Goal: Transaction & Acquisition: Book appointment/travel/reservation

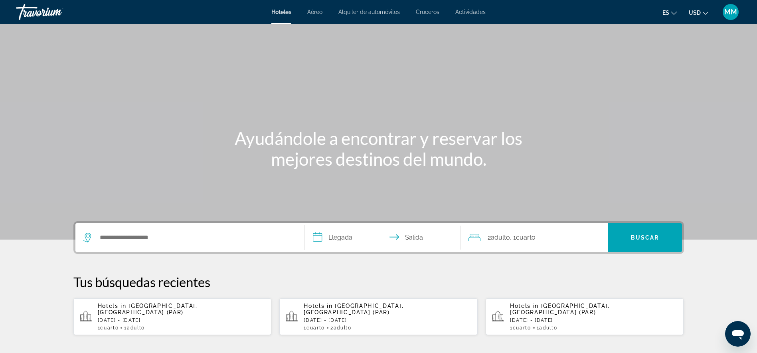
click at [108, 247] on div "Search widget" at bounding box center [189, 237] width 213 height 29
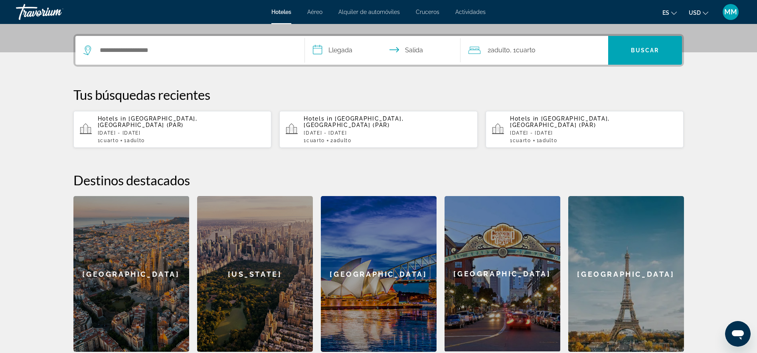
scroll to position [195, 0]
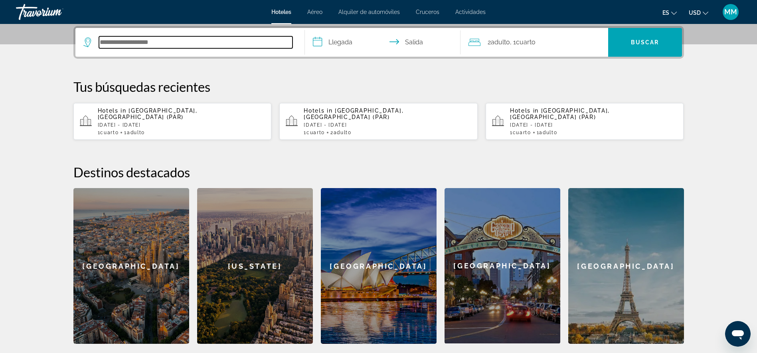
click at [115, 38] on input "Search hotel destination" at bounding box center [196, 42] width 194 height 12
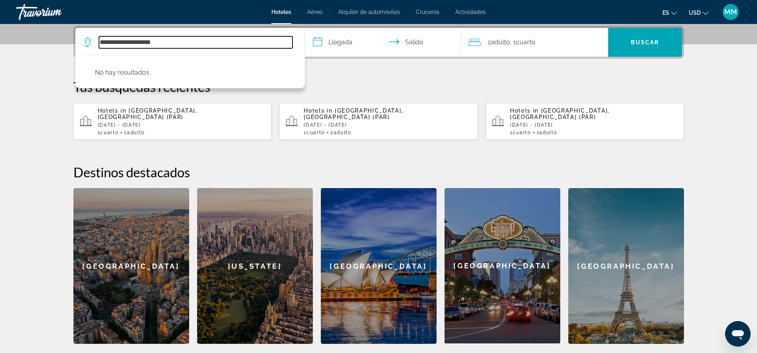
type input "**********"
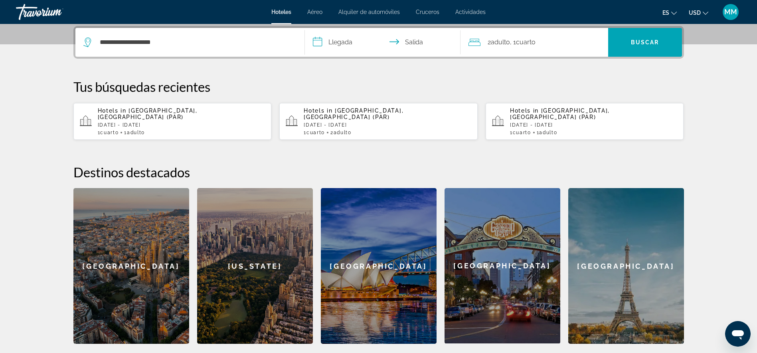
click at [667, 10] on span "es" at bounding box center [666, 13] width 7 height 6
click at [659, 43] on button "Español" at bounding box center [653, 42] width 36 height 10
click at [163, 122] on p "[DATE] - [DATE]" at bounding box center [182, 125] width 168 height 6
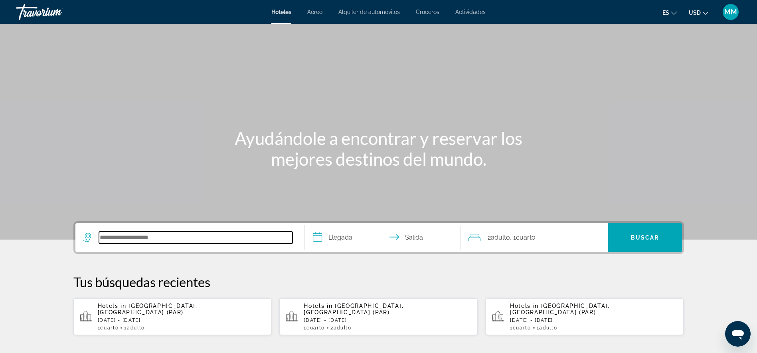
click at [129, 238] on input "Search hotel destination" at bounding box center [196, 237] width 194 height 12
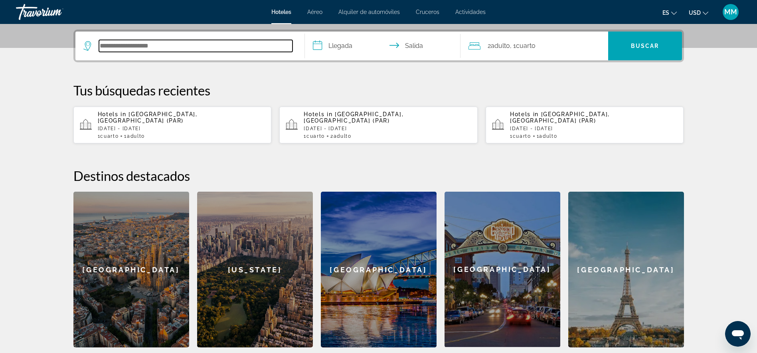
scroll to position [195, 0]
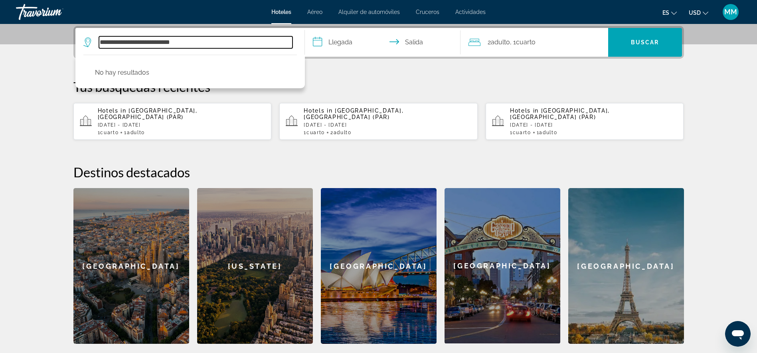
type input "**********"
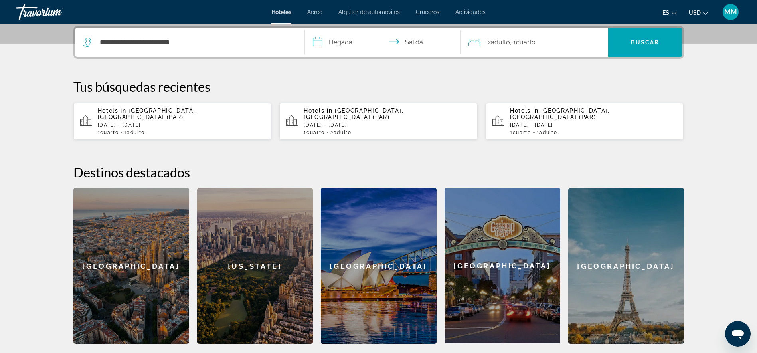
click at [350, 42] on input "**********" at bounding box center [384, 43] width 159 height 31
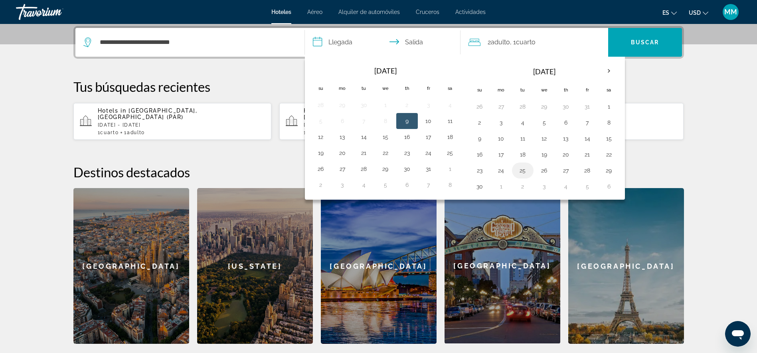
click at [523, 171] on button "25" at bounding box center [522, 170] width 13 height 11
click at [606, 70] on th "Next month" at bounding box center [609, 71] width 22 height 18
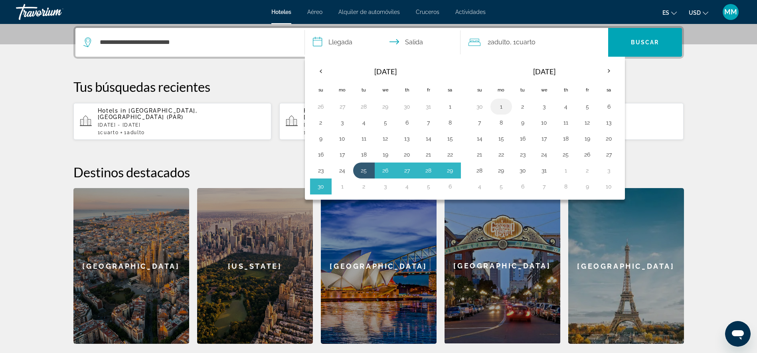
click at [504, 109] on button "1" at bounding box center [501, 106] width 13 height 11
type input "**********"
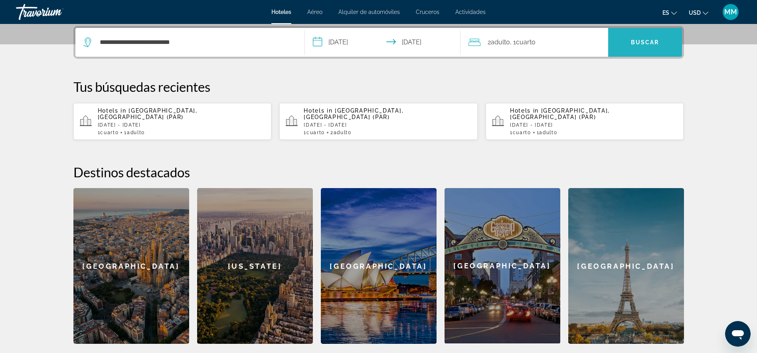
click at [641, 43] on span "Buscar" at bounding box center [645, 42] width 28 height 6
click at [641, 42] on span "Buscar" at bounding box center [645, 42] width 28 height 6
click at [641, 38] on span "Search" at bounding box center [645, 42] width 74 height 19
click at [643, 41] on span "Buscar" at bounding box center [645, 42] width 28 height 6
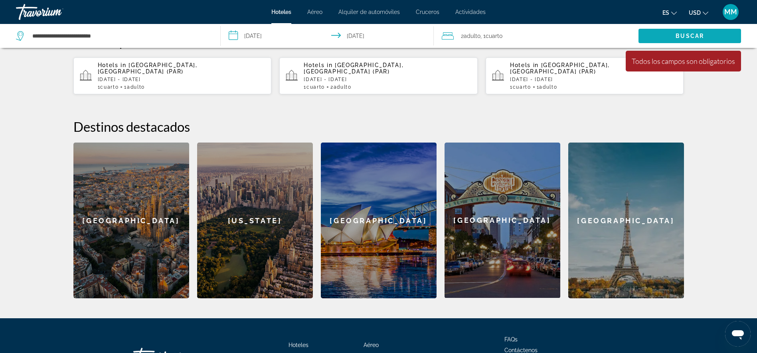
scroll to position [238, 0]
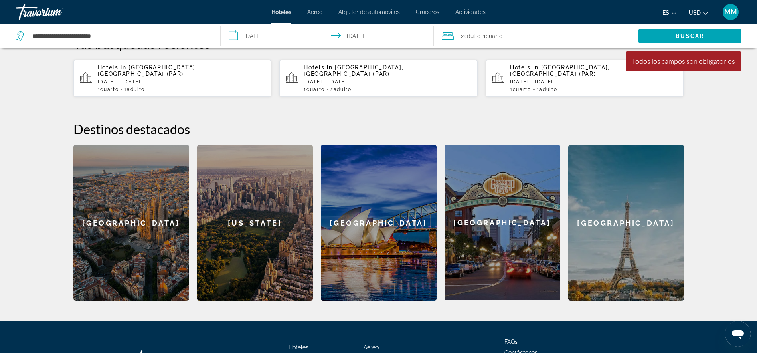
click at [335, 121] on h2 "Destinos destacados" at bounding box center [378, 129] width 611 height 16
click at [686, 37] on button "Buscar" at bounding box center [690, 36] width 103 height 14
click at [671, 10] on mat-icon "Change language" at bounding box center [674, 12] width 6 height 6
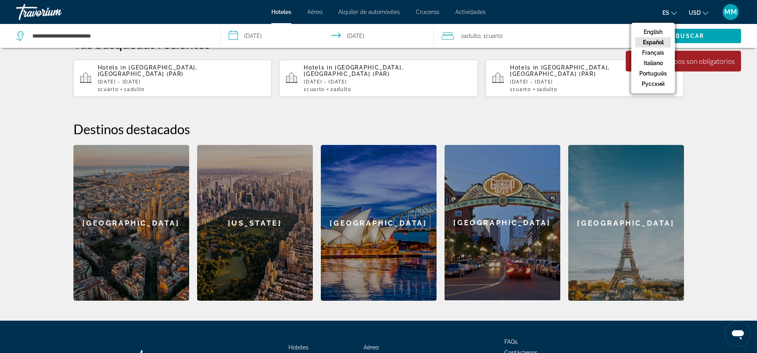
click at [656, 44] on button "Español" at bounding box center [653, 42] width 36 height 10
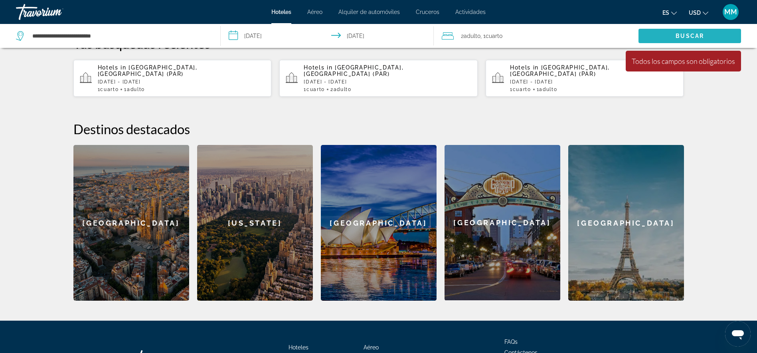
click at [688, 37] on span "Buscar" at bounding box center [690, 36] width 28 height 6
click at [662, 36] on span "Search" at bounding box center [690, 35] width 103 height 19
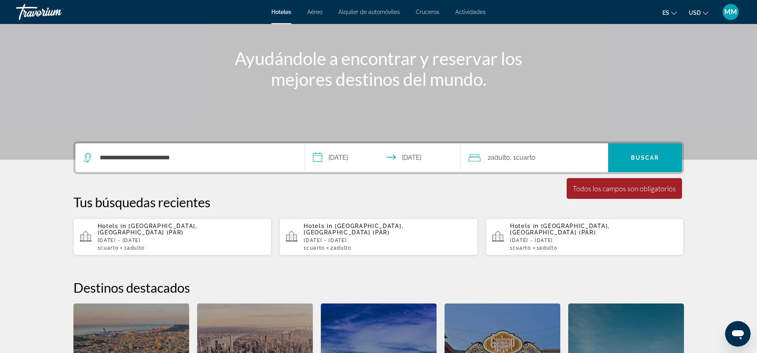
scroll to position [58, 0]
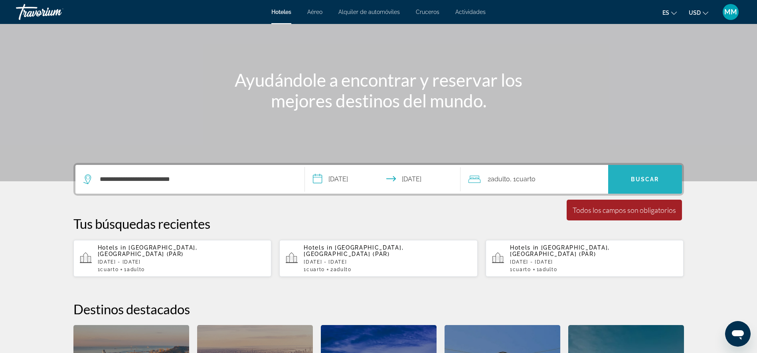
click at [645, 175] on span "Search" at bounding box center [645, 179] width 74 height 19
click at [335, 259] on p "[DATE] - [DATE]" at bounding box center [388, 262] width 168 height 6
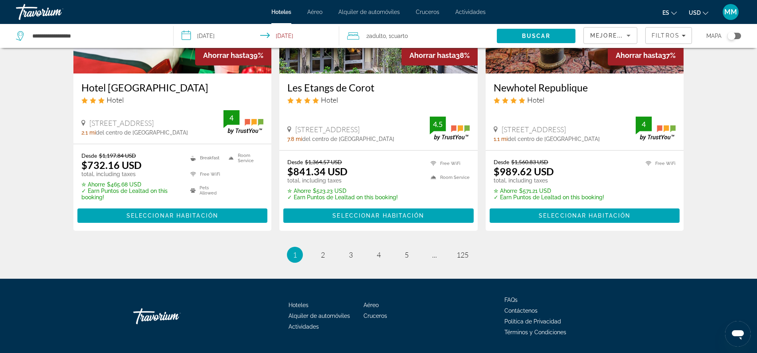
scroll to position [1068, 0]
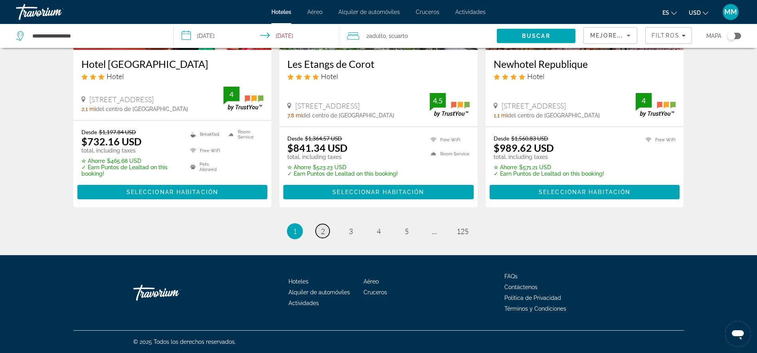
click at [324, 229] on span "2" at bounding box center [323, 231] width 4 height 9
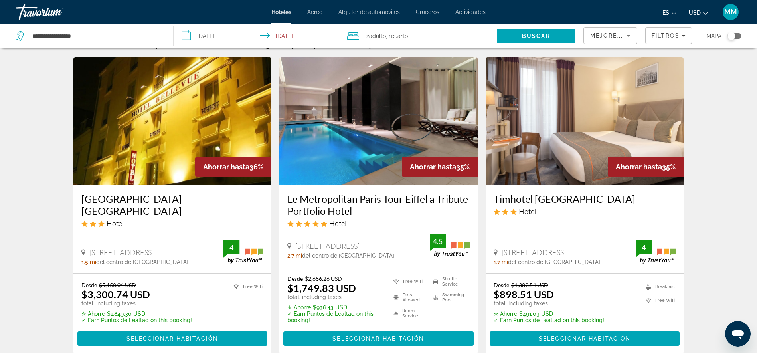
scroll to position [7, 0]
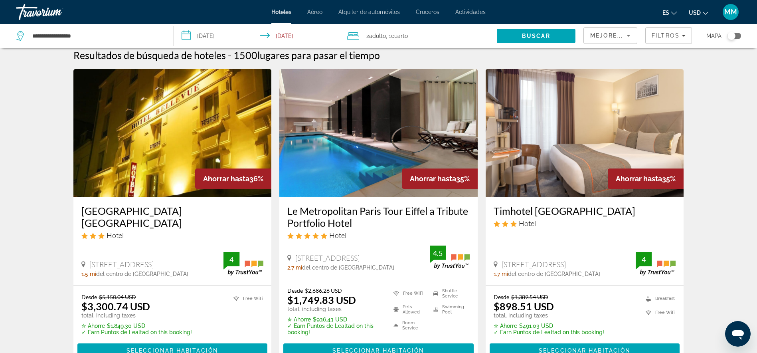
click at [625, 127] on img "Main content" at bounding box center [585, 133] width 198 height 128
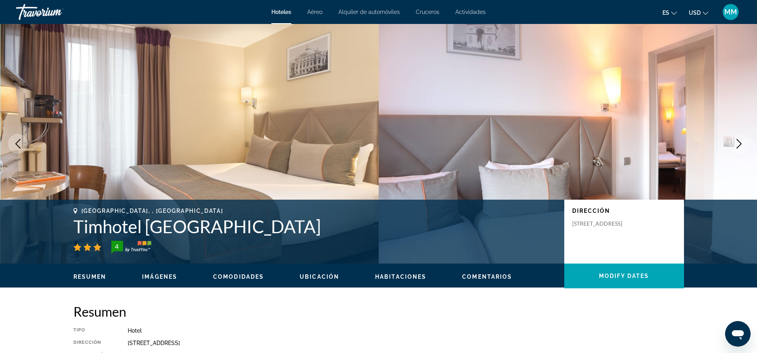
click at [739, 145] on icon "Next image" at bounding box center [739, 144] width 10 height 10
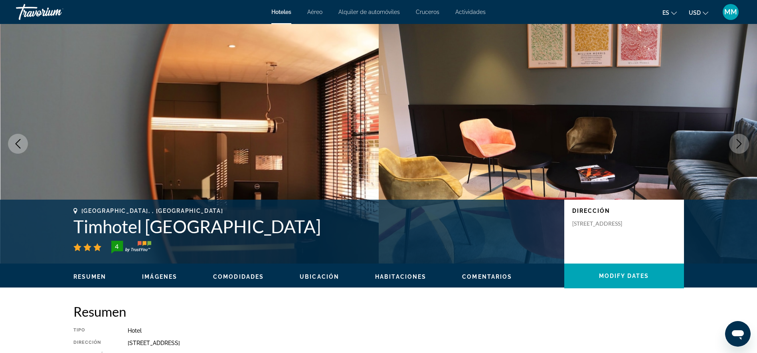
click at [739, 145] on icon "Next image" at bounding box center [739, 144] width 10 height 10
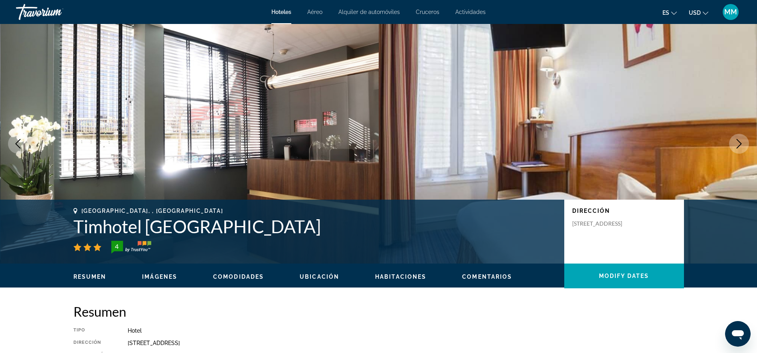
click at [739, 145] on icon "Next image" at bounding box center [739, 144] width 10 height 10
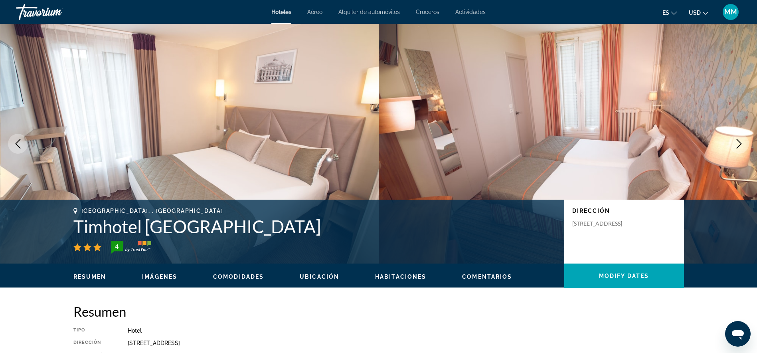
click at [739, 145] on icon "Next image" at bounding box center [739, 144] width 10 height 10
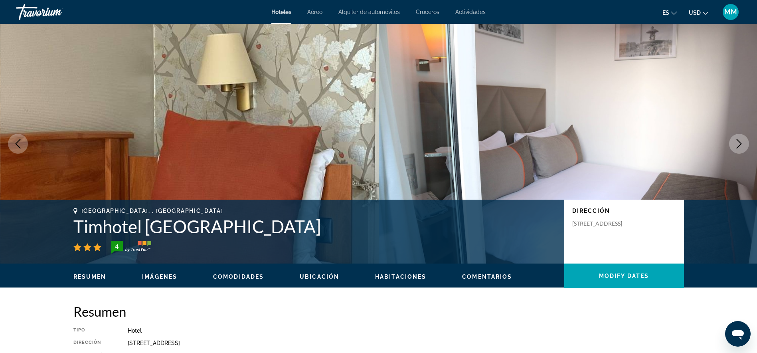
click at [739, 145] on icon "Next image" at bounding box center [739, 144] width 10 height 10
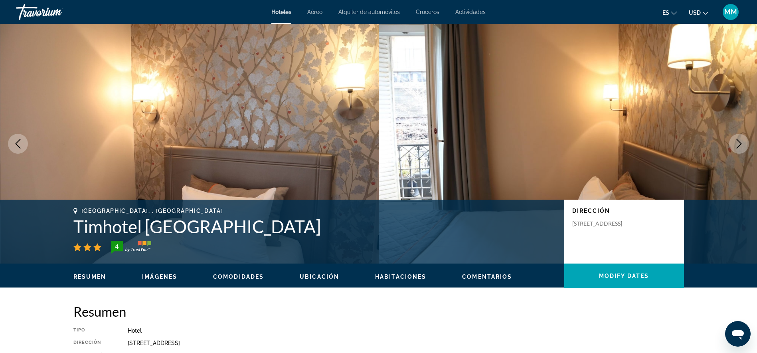
click at [486, 111] on img "Main content" at bounding box center [568, 143] width 379 height 239
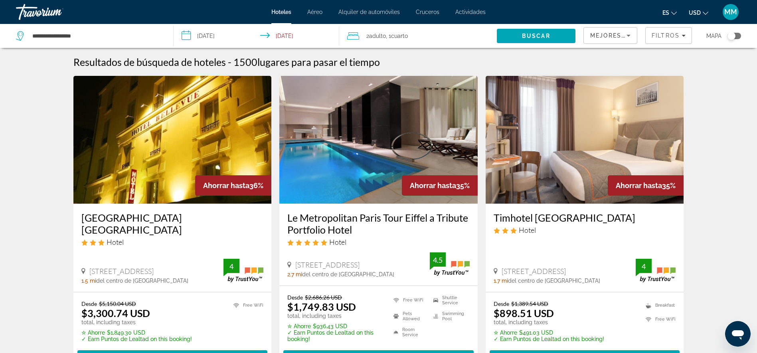
click at [550, 175] on img "Main content" at bounding box center [585, 140] width 198 height 128
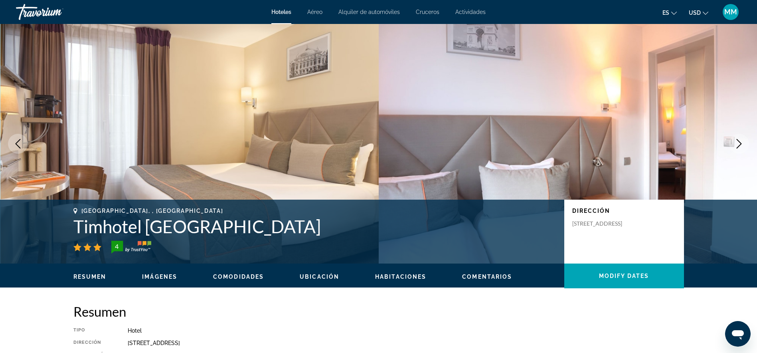
click at [741, 142] on icon "Next image" at bounding box center [739, 144] width 10 height 10
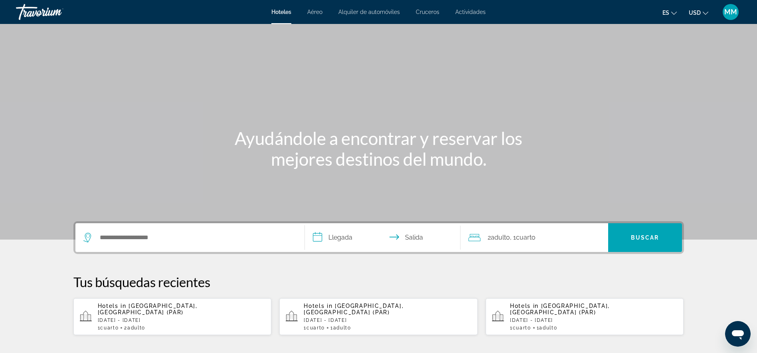
click at [346, 307] on span "[GEOGRAPHIC_DATA], [GEOGRAPHIC_DATA] (PAR)" at bounding box center [354, 309] width 100 height 13
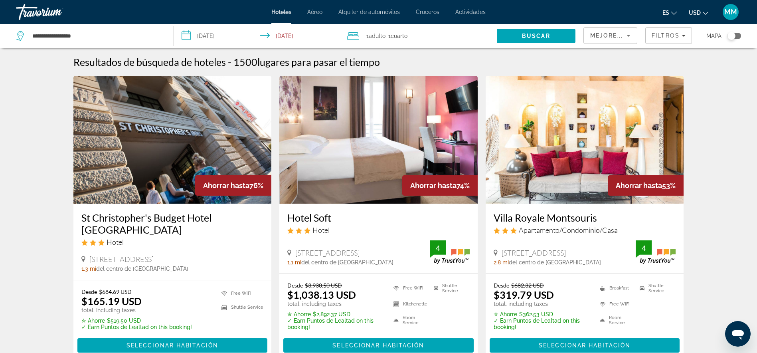
click at [202, 145] on img "Main content" at bounding box center [172, 140] width 198 height 128
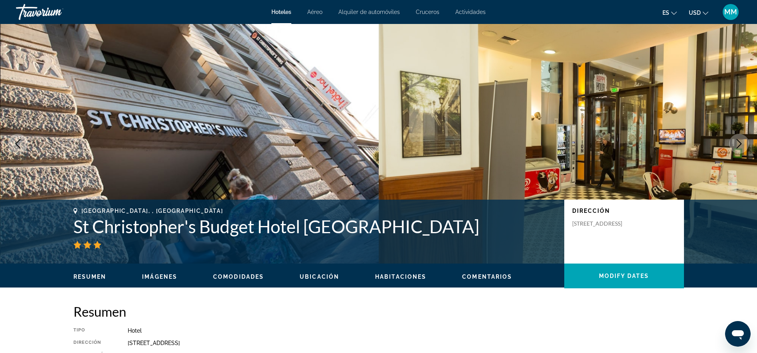
click at [736, 141] on icon "Next image" at bounding box center [739, 144] width 10 height 10
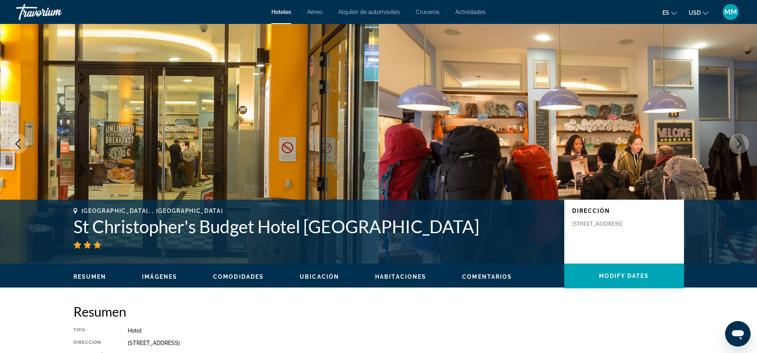
click at [736, 141] on icon "Next image" at bounding box center [739, 144] width 10 height 10
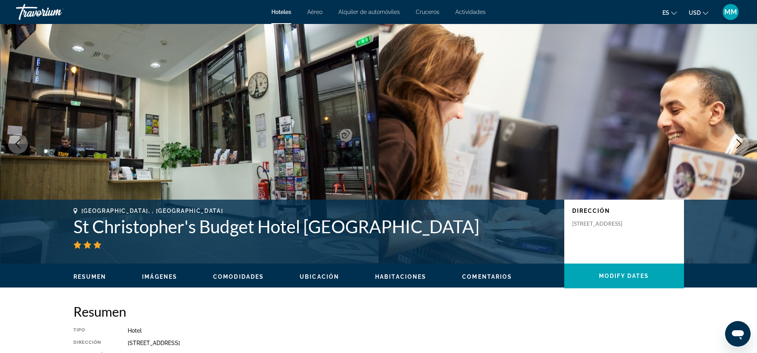
click at [736, 141] on icon "Next image" at bounding box center [739, 144] width 10 height 10
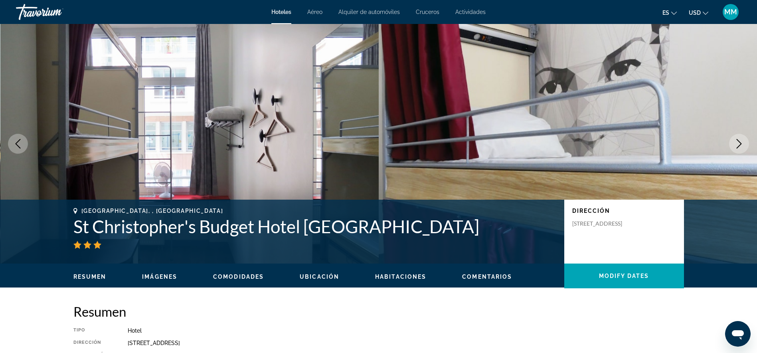
click at [736, 141] on icon "Next image" at bounding box center [739, 144] width 10 height 10
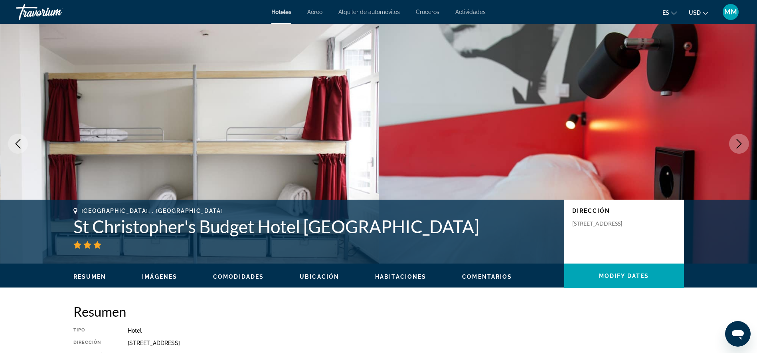
click at [736, 141] on icon "Next image" at bounding box center [739, 144] width 10 height 10
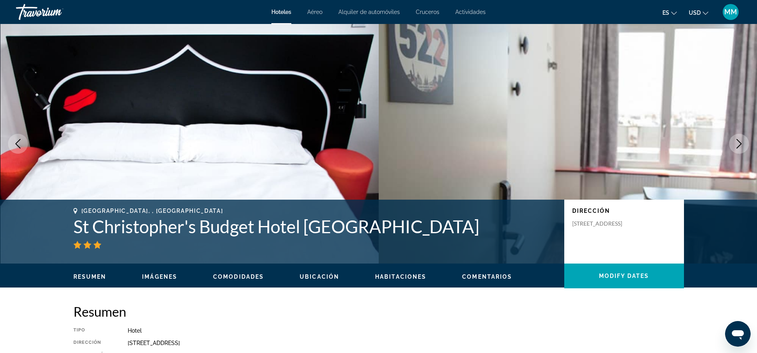
click at [737, 142] on icon "Next image" at bounding box center [739, 144] width 10 height 10
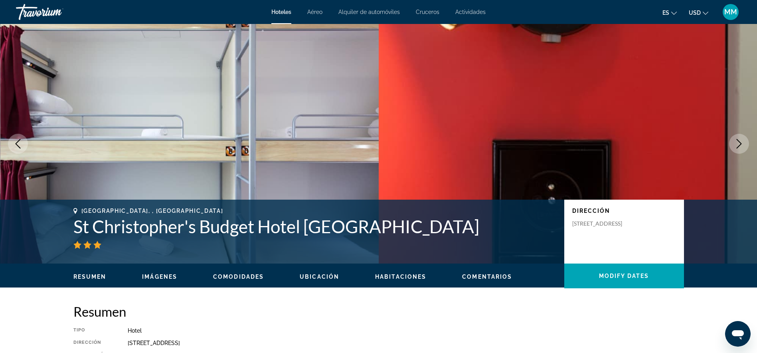
click at [737, 142] on icon "Next image" at bounding box center [739, 144] width 10 height 10
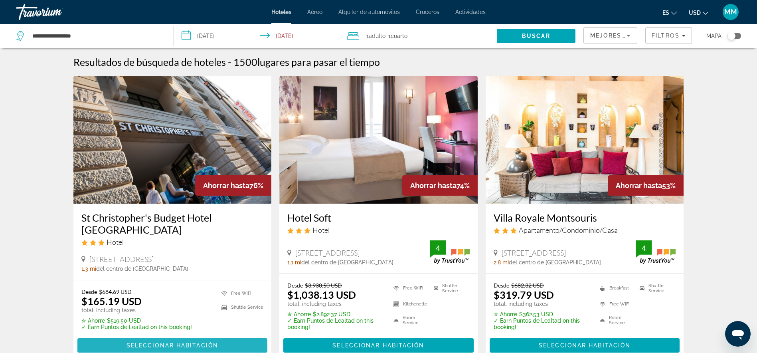
click at [193, 347] on span "Seleccionar habitación" at bounding box center [173, 345] width 92 height 6
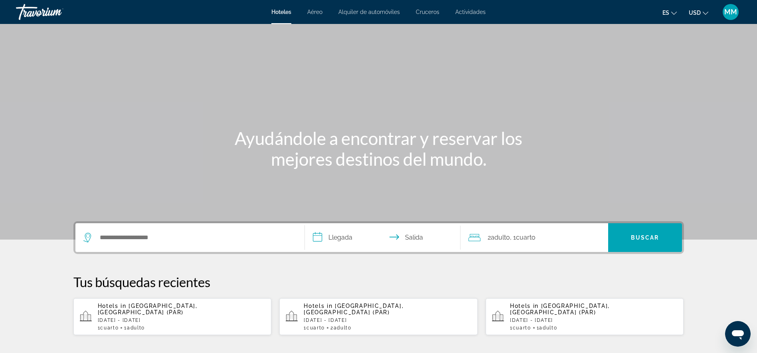
click at [180, 317] on p "[DATE] - [DATE]" at bounding box center [182, 320] width 168 height 6
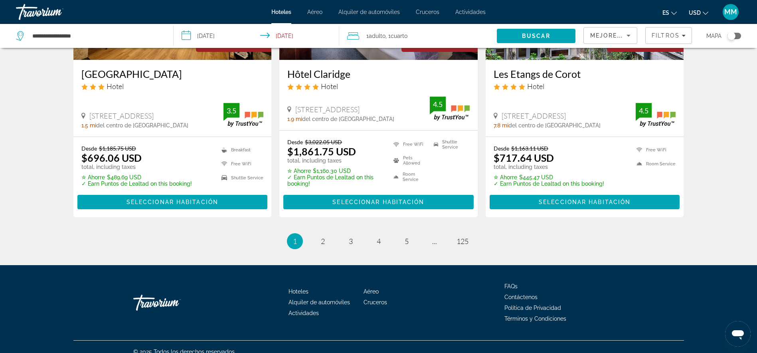
scroll to position [1068, 0]
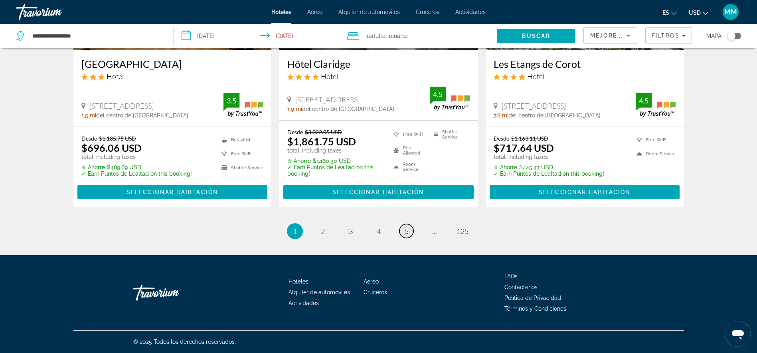
click at [407, 233] on span "5" at bounding box center [407, 231] width 4 height 9
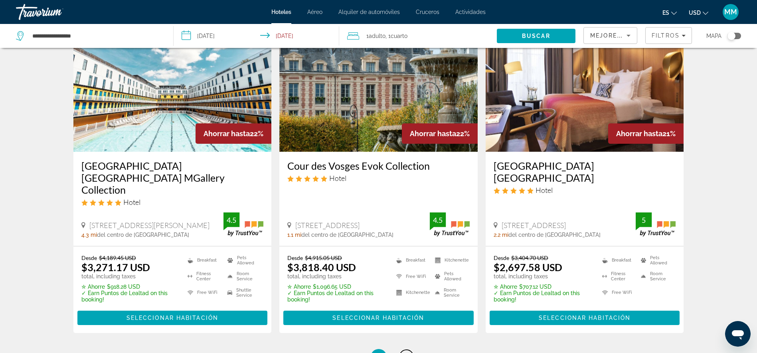
scroll to position [950, 0]
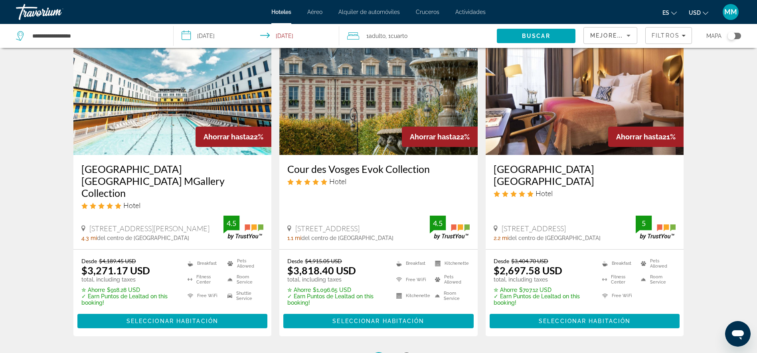
click at [409, 352] on link "page 6" at bounding box center [407, 360] width 14 height 14
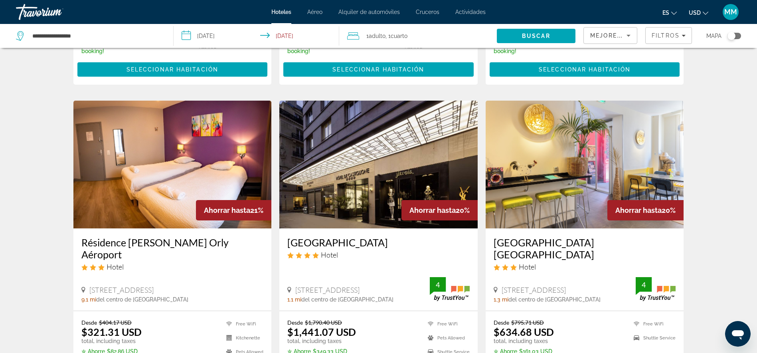
scroll to position [582, 0]
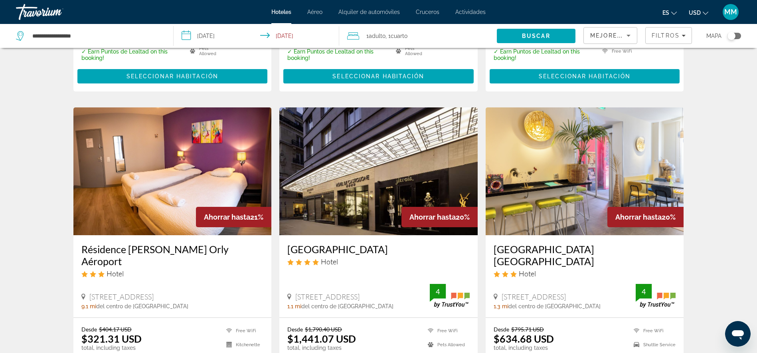
click at [190, 154] on img "Main content" at bounding box center [172, 171] width 198 height 128
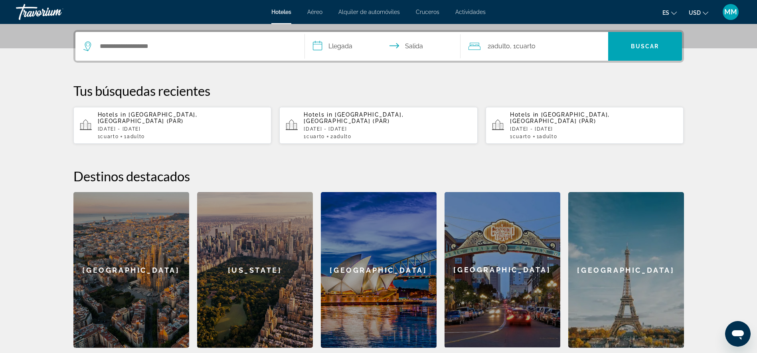
scroll to position [297, 0]
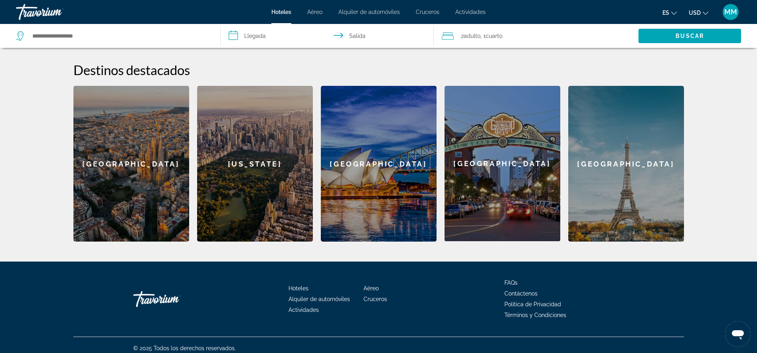
click at [666, 208] on div "[GEOGRAPHIC_DATA]" at bounding box center [626, 164] width 116 height 156
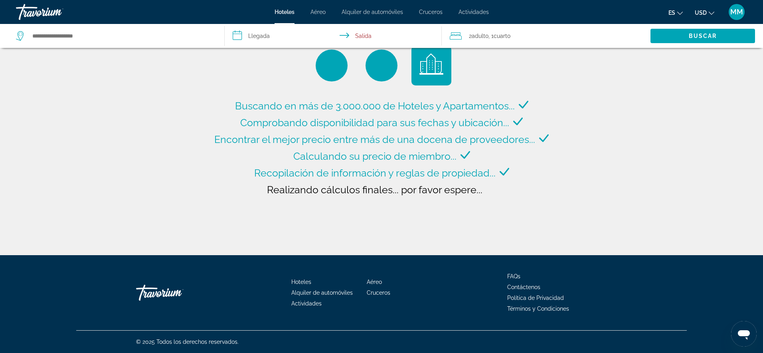
type input "**********"
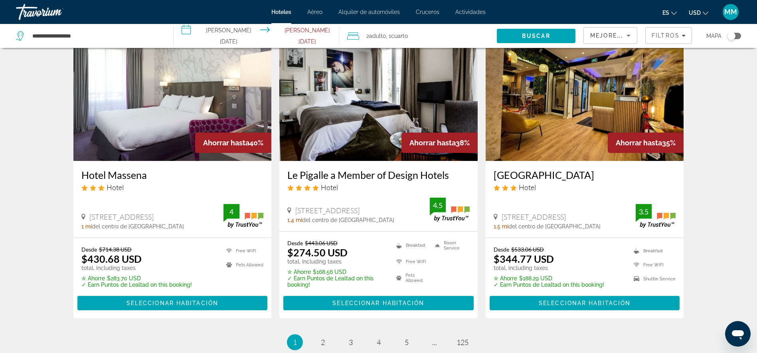
scroll to position [1056, 0]
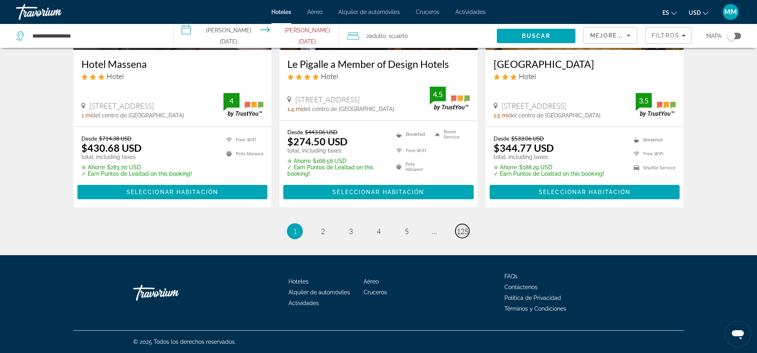
click at [467, 229] on span "125" at bounding box center [463, 231] width 12 height 9
